Goal: Transaction & Acquisition: Book appointment/travel/reservation

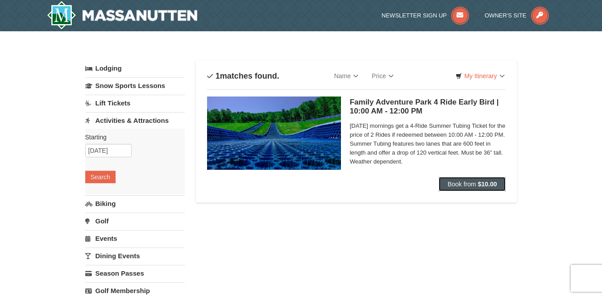
click at [459, 184] on span "Book from" at bounding box center [462, 183] width 29 height 7
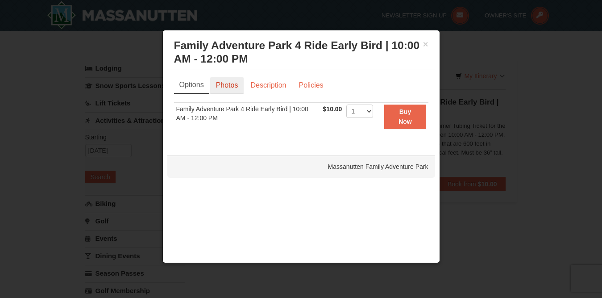
click at [228, 81] on link "Photos" at bounding box center [227, 85] width 34 height 17
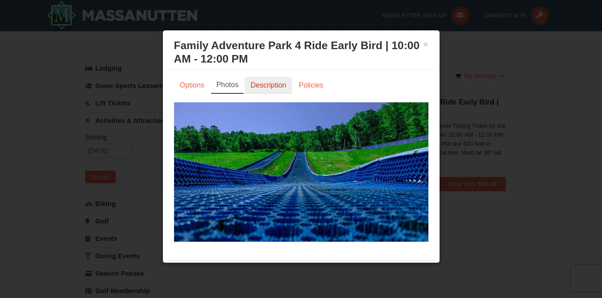
click at [265, 86] on link "Description" at bounding box center [268, 85] width 47 height 17
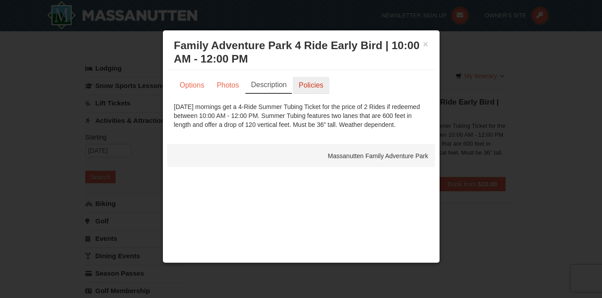
click at [303, 83] on link "Policies" at bounding box center [311, 85] width 36 height 17
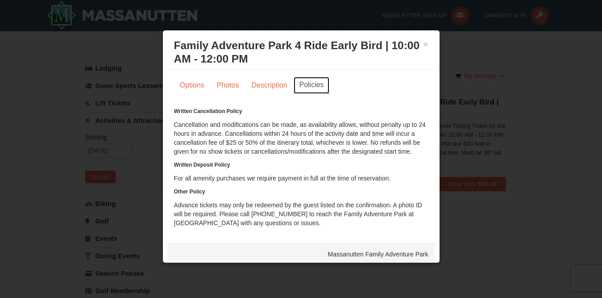
scroll to position [7, 0]
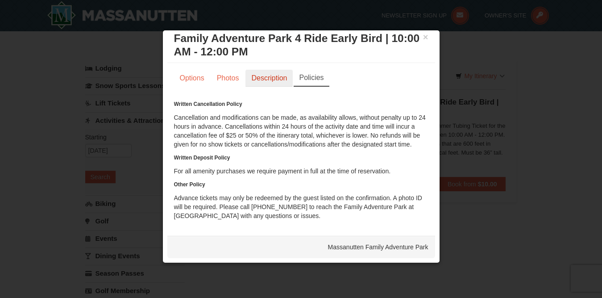
click at [272, 73] on link "Description" at bounding box center [269, 78] width 47 height 17
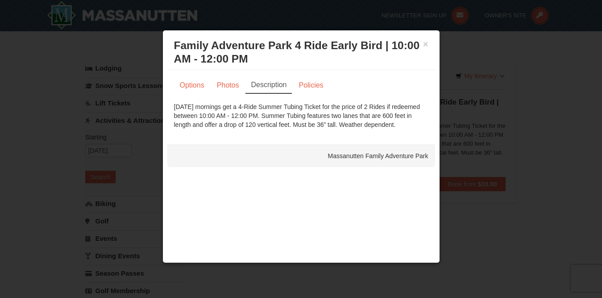
scroll to position [0, 0]
click at [194, 81] on link "Options" at bounding box center [192, 85] width 36 height 17
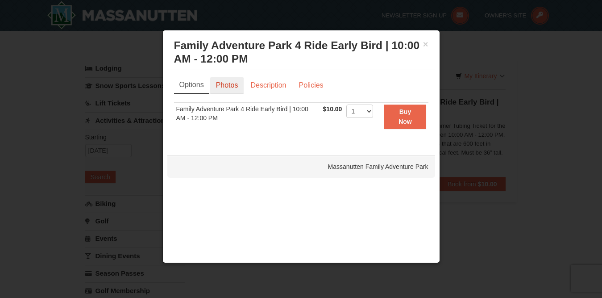
click at [225, 81] on link "Photos" at bounding box center [227, 85] width 34 height 17
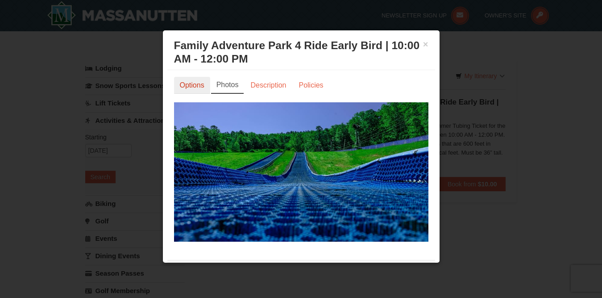
click at [196, 84] on link "Options" at bounding box center [192, 85] width 36 height 17
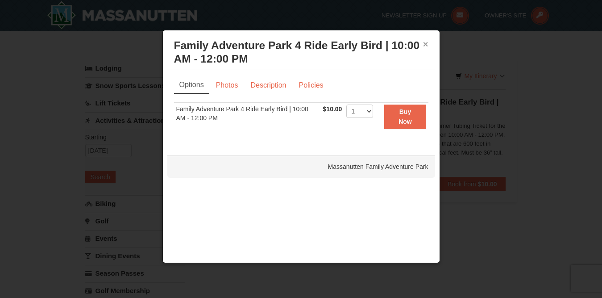
click at [425, 42] on button "×" at bounding box center [425, 44] width 5 height 9
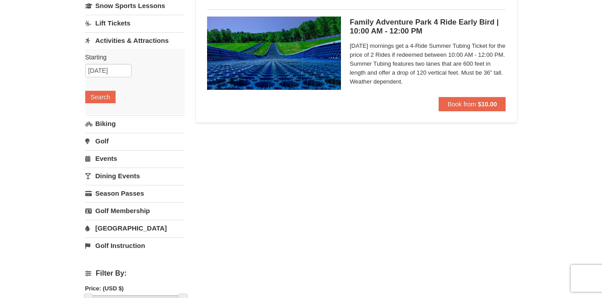
scroll to position [104, 0]
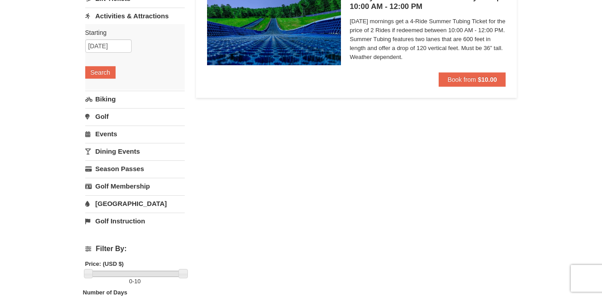
click at [124, 203] on link "[GEOGRAPHIC_DATA]" at bounding box center [135, 203] width 100 height 17
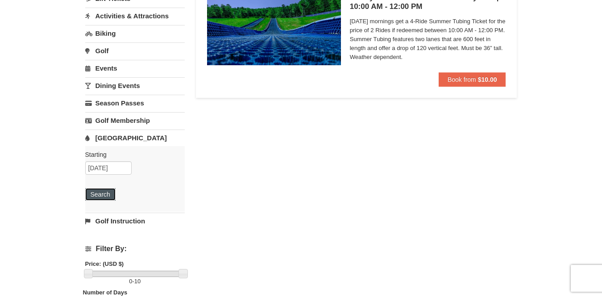
click at [104, 192] on button "Search" at bounding box center [100, 194] width 30 height 12
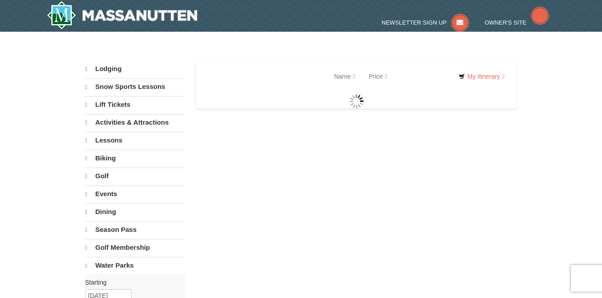
select select "10"
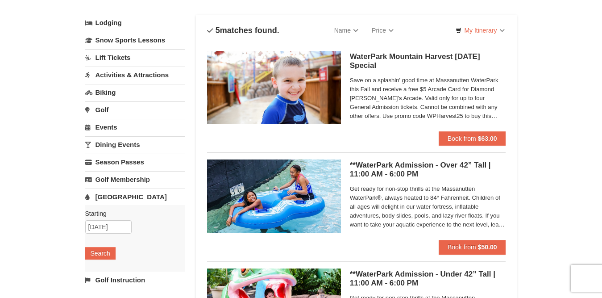
scroll to position [32, 0]
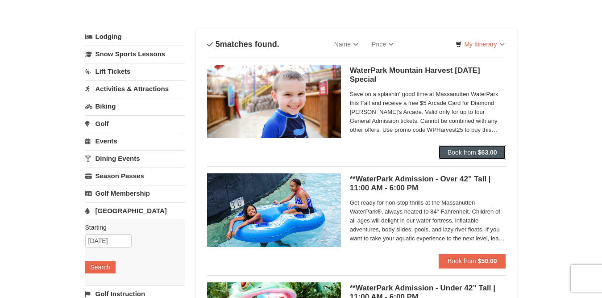
click at [460, 146] on button "Book from $63.00" at bounding box center [472, 152] width 67 height 14
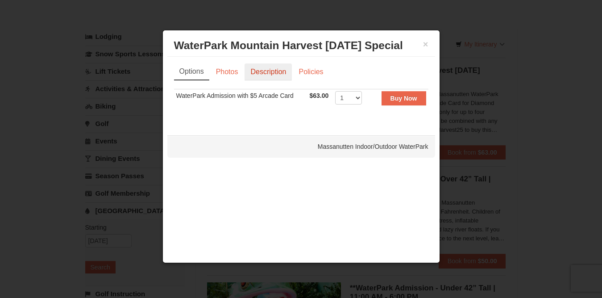
click at [264, 69] on link "Description" at bounding box center [268, 71] width 47 height 17
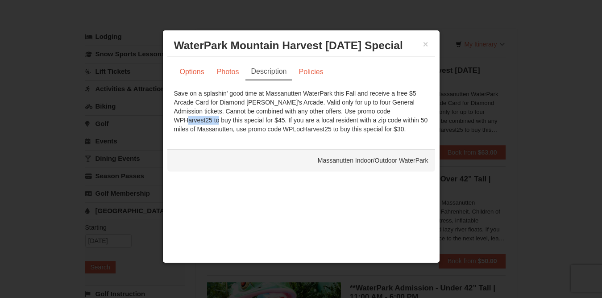
drag, startPoint x: 342, startPoint y: 112, endPoint x: 379, endPoint y: 111, distance: 37.9
click at [379, 111] on div "Save on a splashin' good time at Massanutten WaterPark this Fall and receive a …" at bounding box center [301, 111] width 254 height 45
copy div "WPHarvest25"
drag, startPoint x: 221, startPoint y: 128, endPoint x: 268, endPoint y: 128, distance: 47.3
click at [268, 128] on div "Save on a splashin' good time at Massanutten WaterPark this Fall and receive a …" at bounding box center [301, 111] width 254 height 45
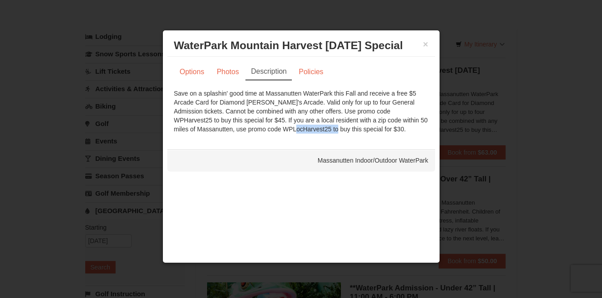
copy div "WPLocHarvest25"
click at [191, 73] on link "Options" at bounding box center [192, 71] width 36 height 17
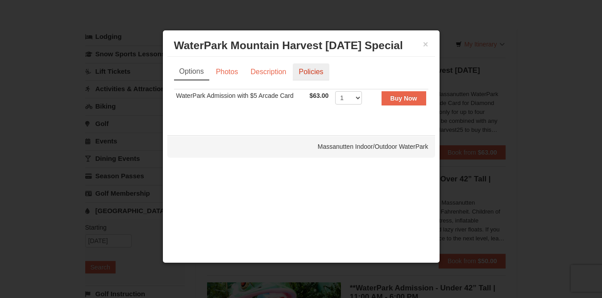
click at [308, 68] on link "Policies" at bounding box center [311, 71] width 36 height 17
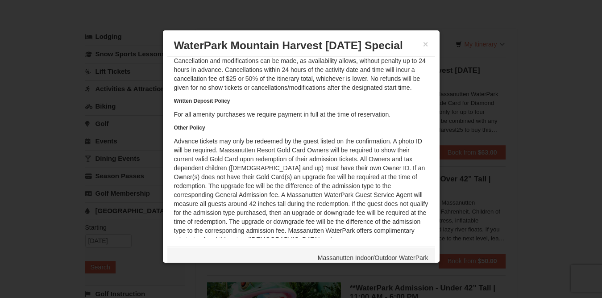
scroll to position [72, 0]
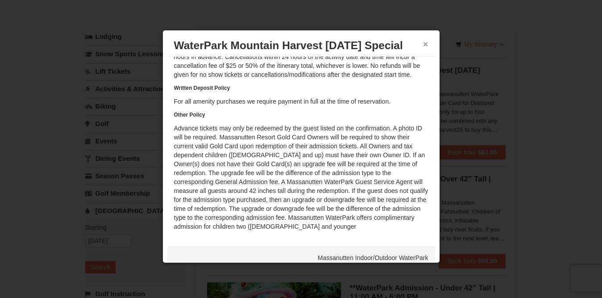
click at [423, 43] on button "×" at bounding box center [425, 44] width 5 height 9
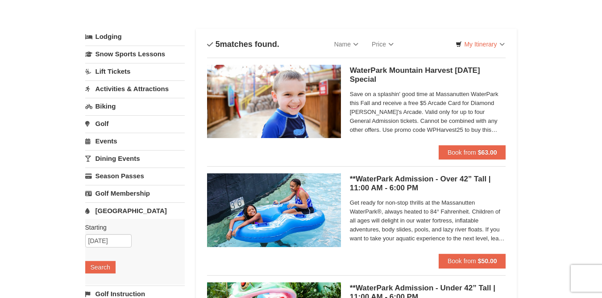
click at [471, 251] on div "**WaterPark Admission - Over 42” Tall | 11:00 AM - 6:00 PM Massanutten Indoor/O…" at bounding box center [428, 213] width 156 height 80
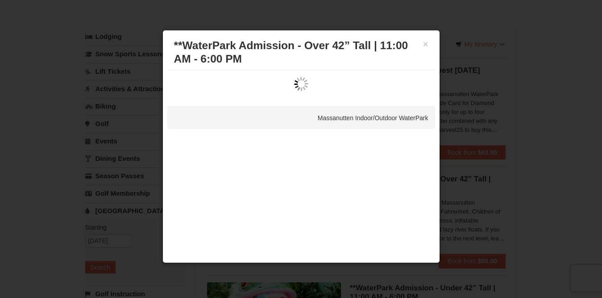
scroll to position [0, 0]
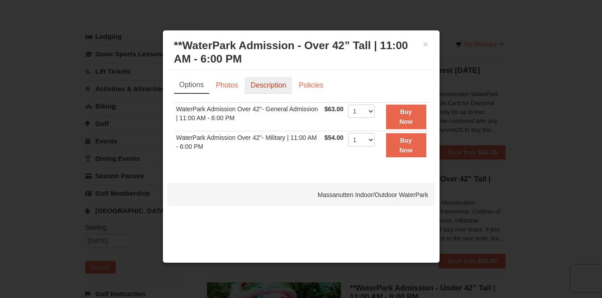
click at [268, 83] on link "Description" at bounding box center [268, 85] width 47 height 17
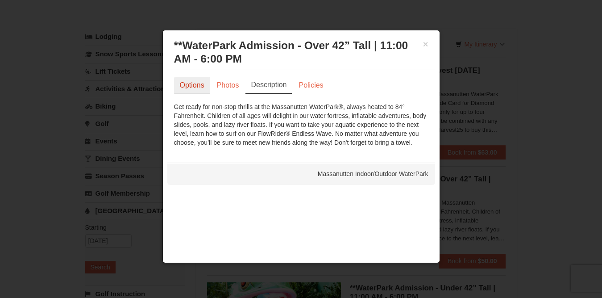
click at [196, 84] on link "Options" at bounding box center [192, 85] width 36 height 17
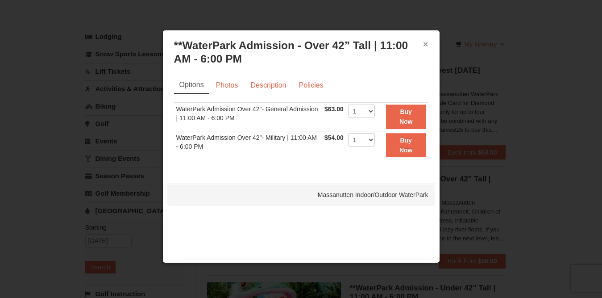
click at [426, 44] on button "×" at bounding box center [425, 44] width 5 height 9
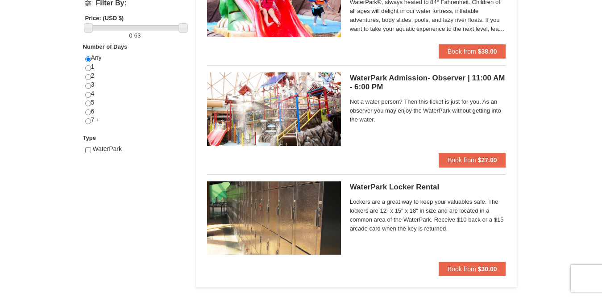
scroll to position [370, 0]
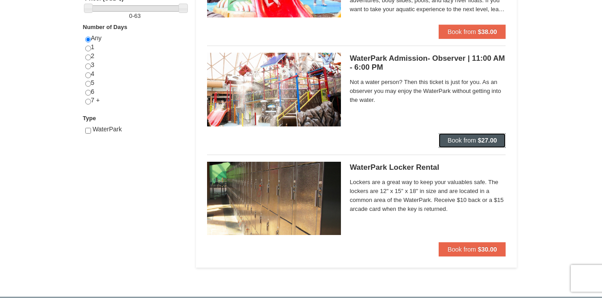
click at [466, 139] on span "Book from" at bounding box center [462, 140] width 29 height 7
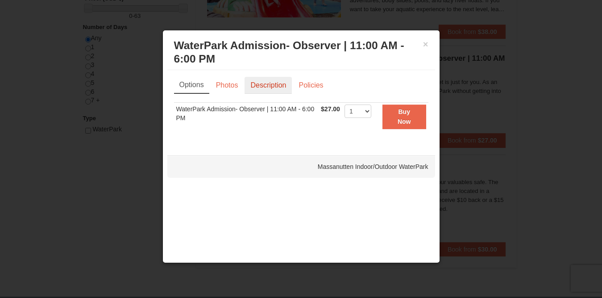
click at [273, 87] on link "Description" at bounding box center [268, 85] width 47 height 17
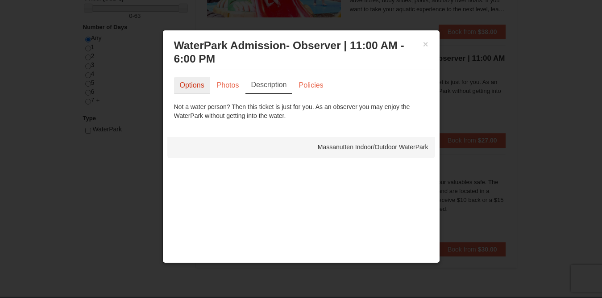
click at [193, 87] on link "Options" at bounding box center [192, 85] width 36 height 17
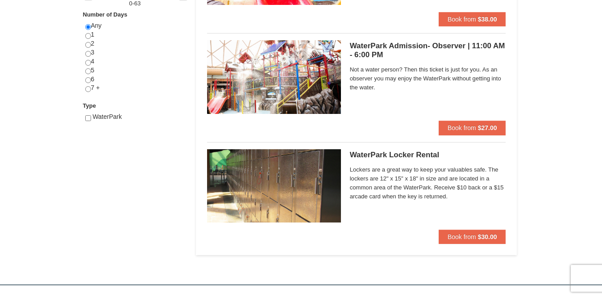
scroll to position [392, 0]
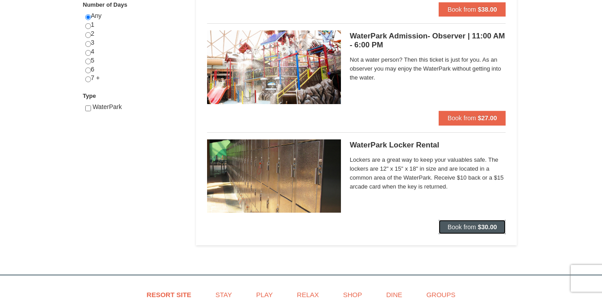
click at [470, 227] on span "Book from" at bounding box center [462, 226] width 29 height 7
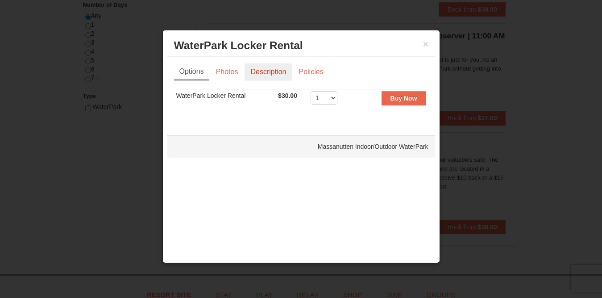
click at [254, 72] on link "Description" at bounding box center [268, 71] width 47 height 17
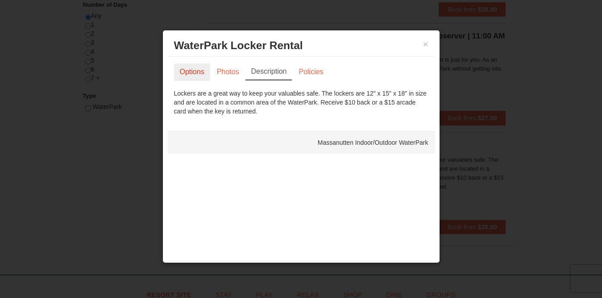
click at [198, 71] on link "Options" at bounding box center [192, 71] width 36 height 17
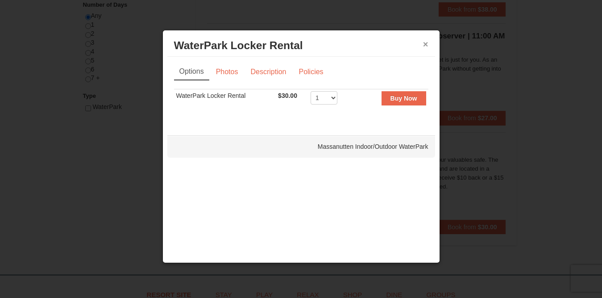
click at [424, 46] on button "×" at bounding box center [425, 44] width 5 height 9
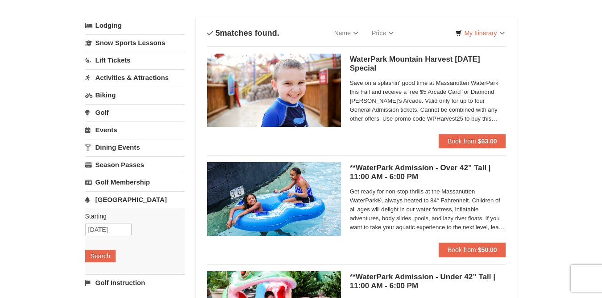
scroll to position [28, 0]
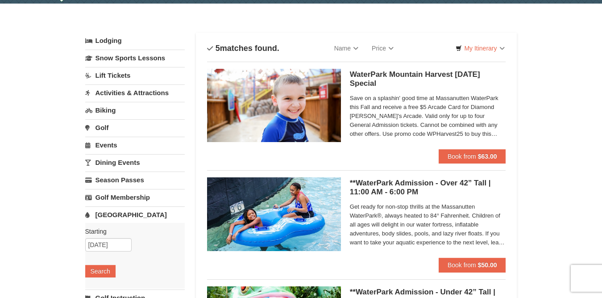
click at [151, 89] on link "Activities & Attractions" at bounding box center [135, 92] width 100 height 17
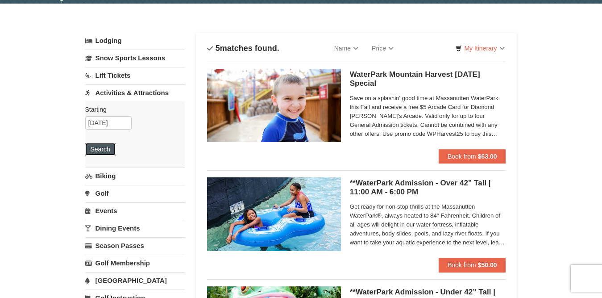
click at [95, 145] on button "Search" at bounding box center [100, 149] width 30 height 12
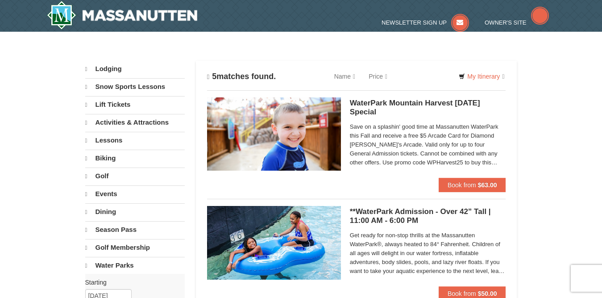
scroll to position [370, 0]
